Goal: Navigation & Orientation: Find specific page/section

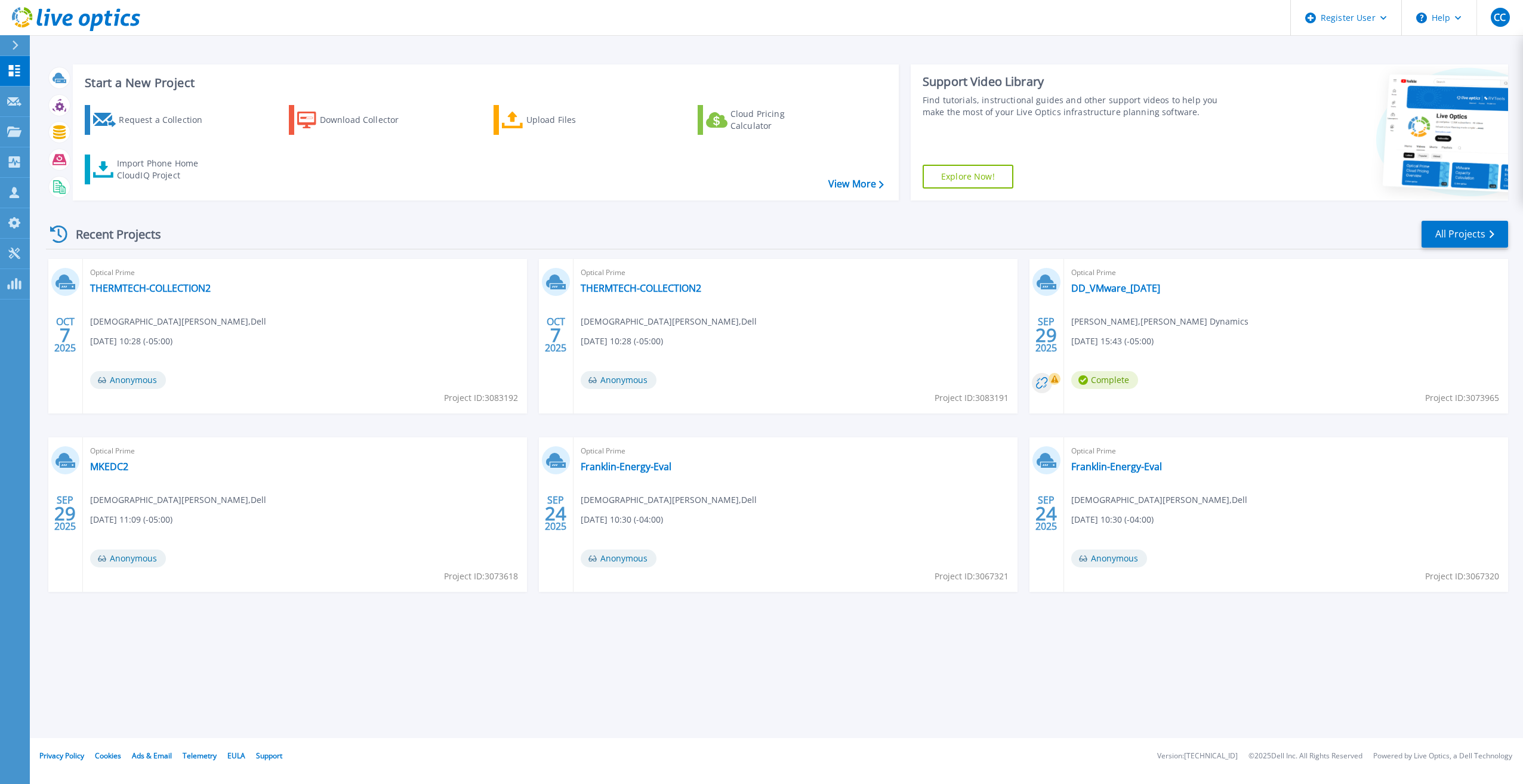
click at [20, 47] on div at bounding box center [20, 45] width 19 height 20
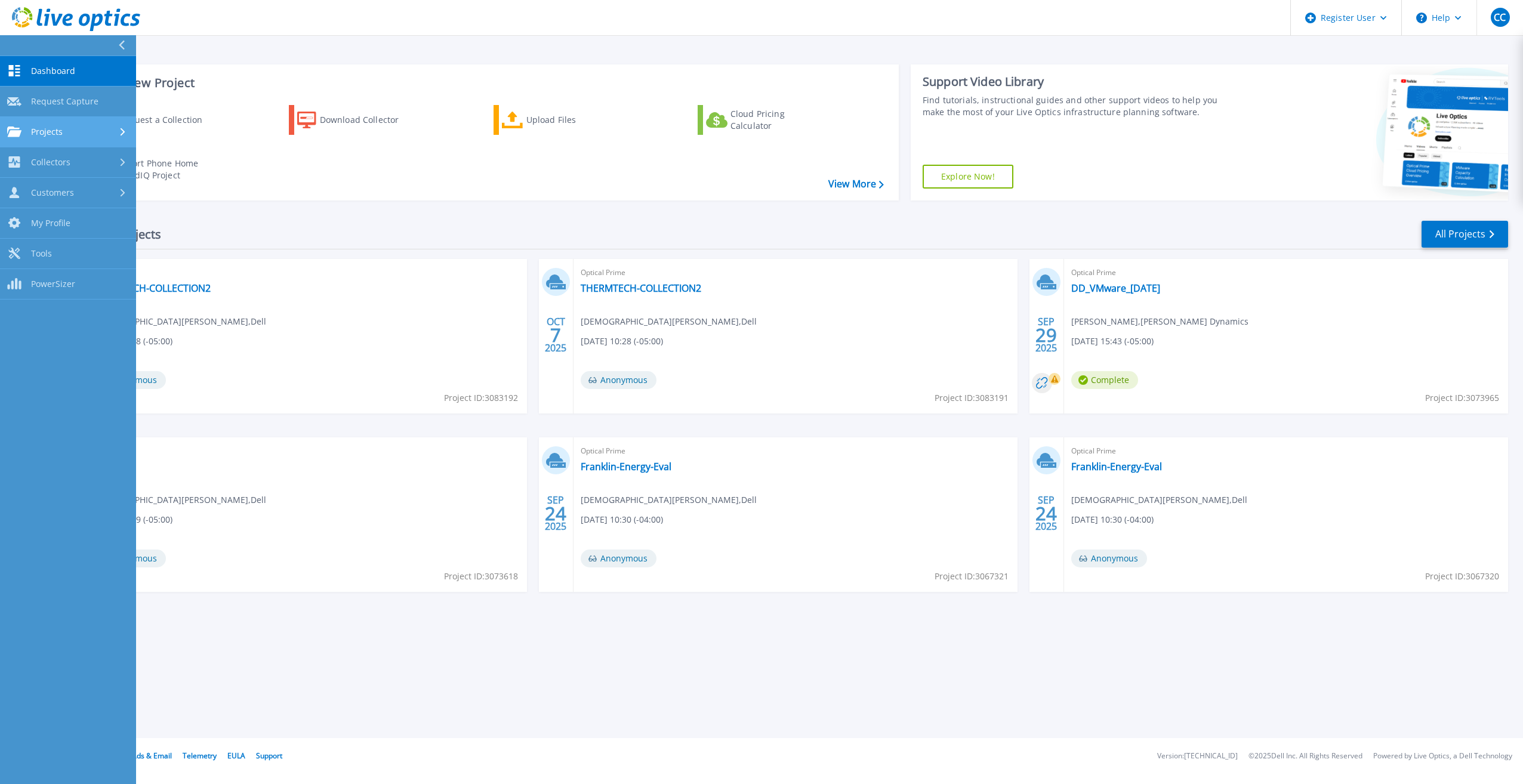
click at [121, 130] on icon at bounding box center [122, 131] width 5 height 8
click at [118, 265] on div "Collectors" at bounding box center [68, 262] width 122 height 11
click at [124, 286] on div "Customers" at bounding box center [68, 292] width 122 height 11
click at [113, 317] on link "Search & Manage Users" at bounding box center [68, 327] width 136 height 38
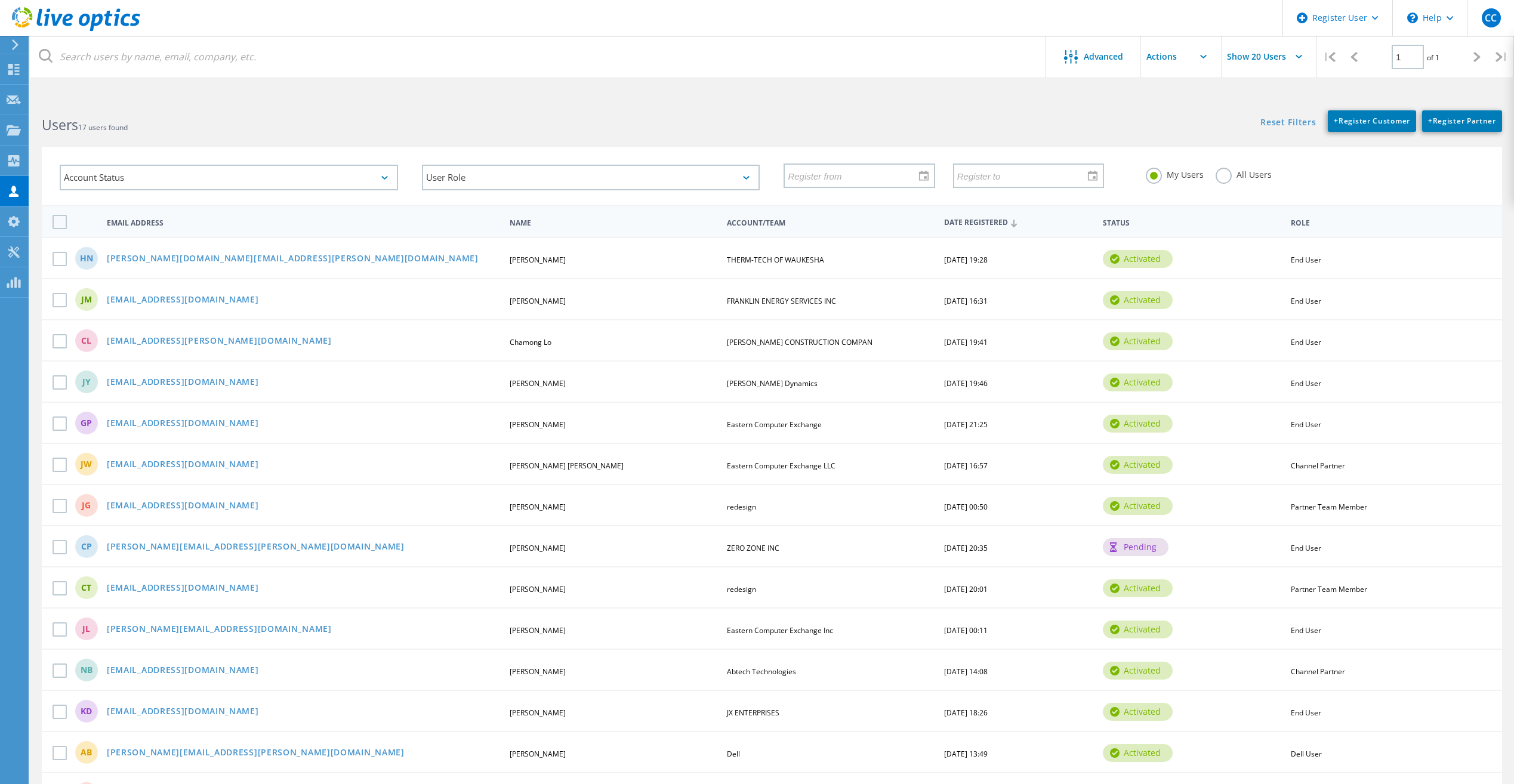
click at [15, 42] on use at bounding box center [15, 44] width 6 height 11
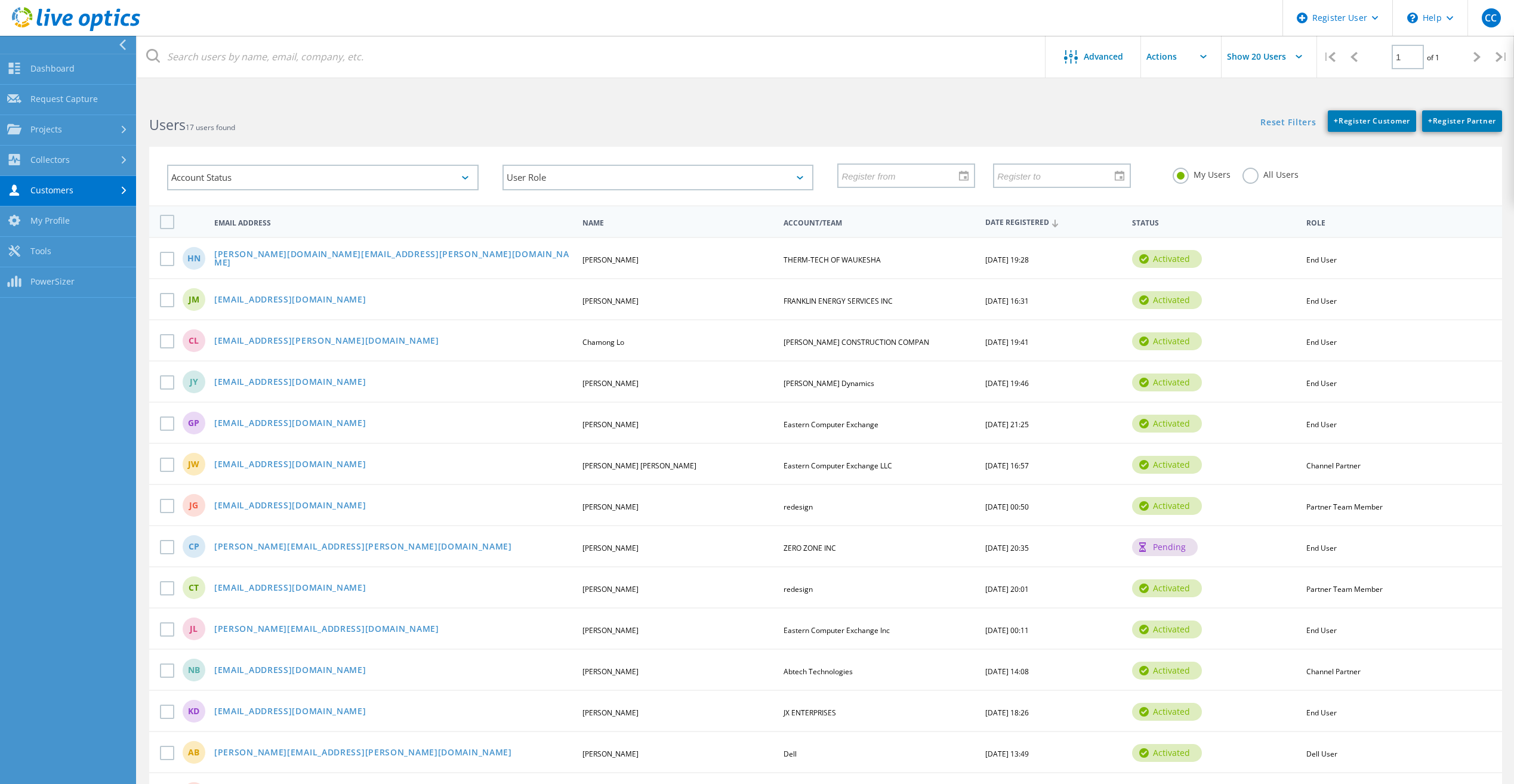
click at [120, 43] on icon at bounding box center [122, 44] width 9 height 11
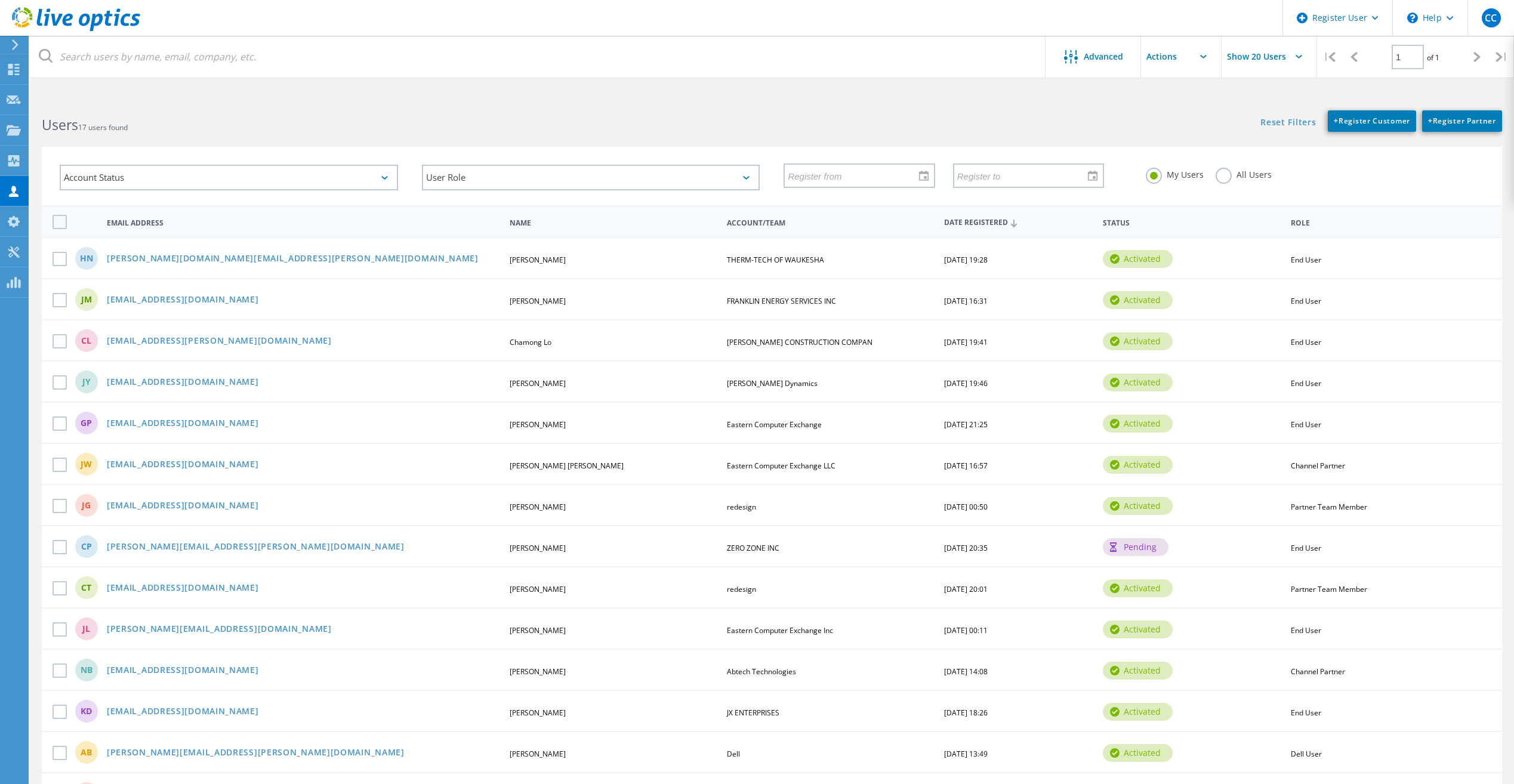
click at [8, 40] on div at bounding box center [13, 44] width 18 height 11
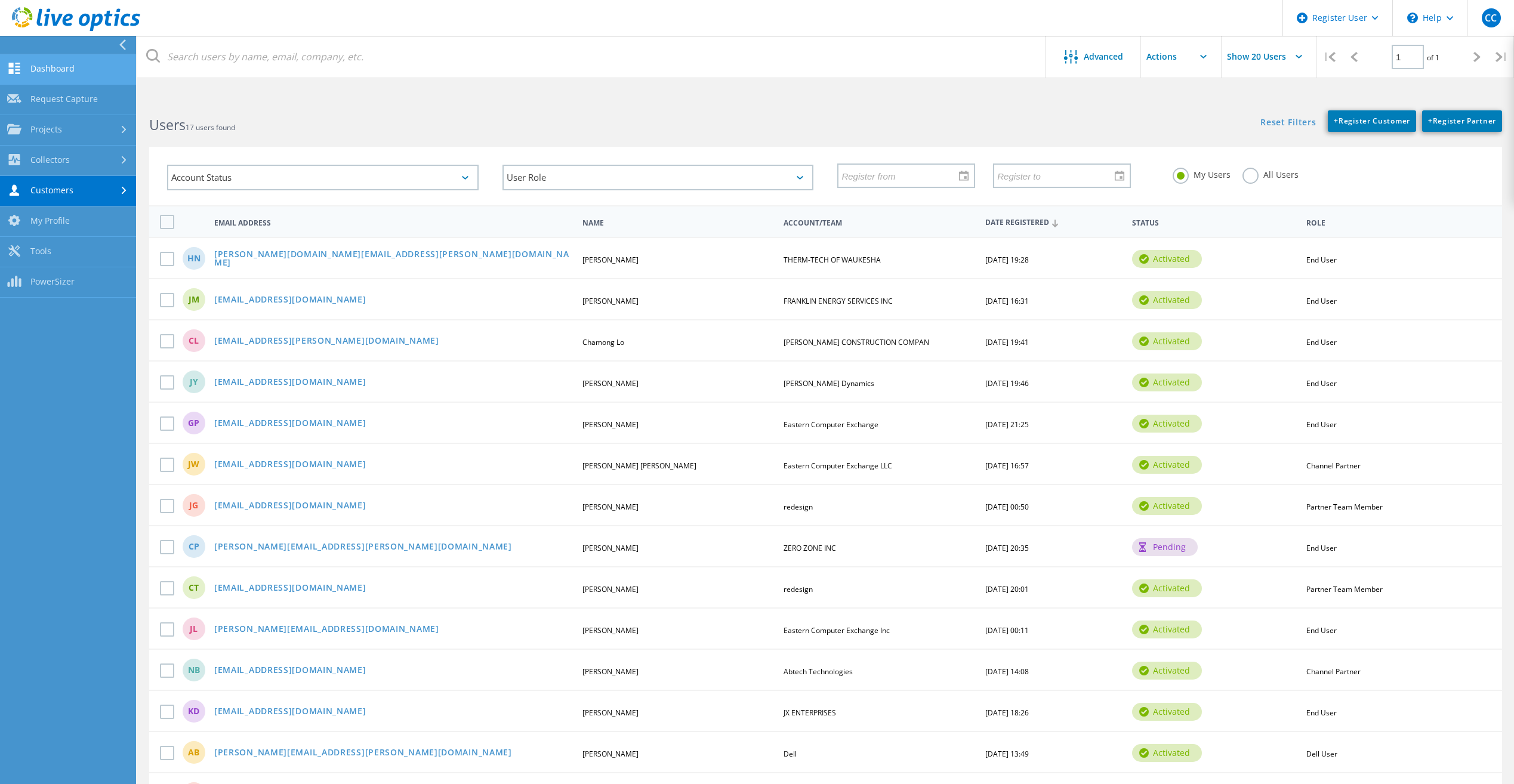
click at [81, 63] on link "Dashboard" at bounding box center [68, 69] width 136 height 30
